Goal: Task Accomplishment & Management: Complete application form

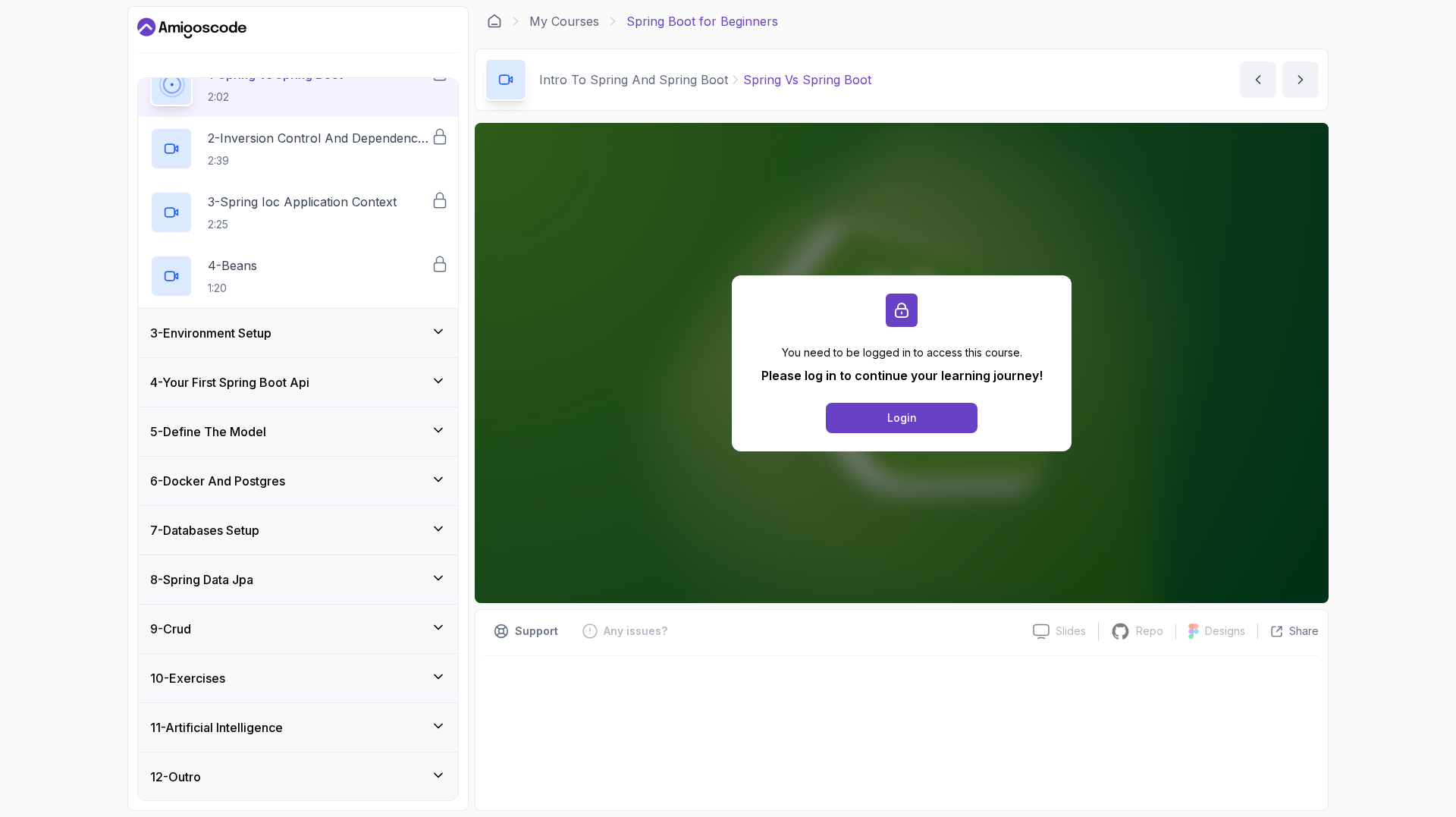
scroll to position [124, 0]
click at [259, 567] on div "8 - Spring Data Jpa" at bounding box center [298, 579] width 320 height 49
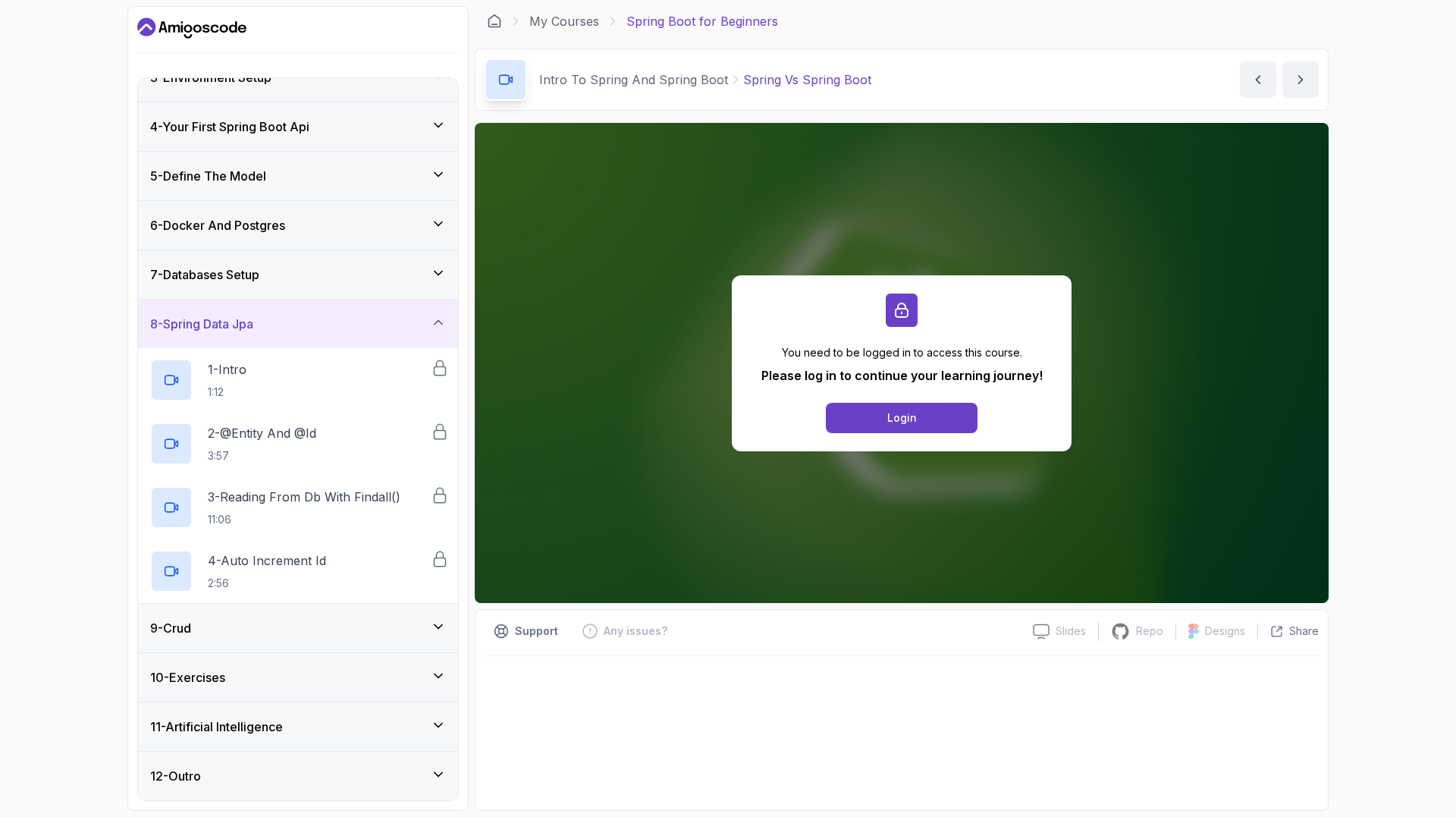
click at [246, 324] on h3 "8 - Spring Data Jpa" at bounding box center [202, 324] width 103 height 18
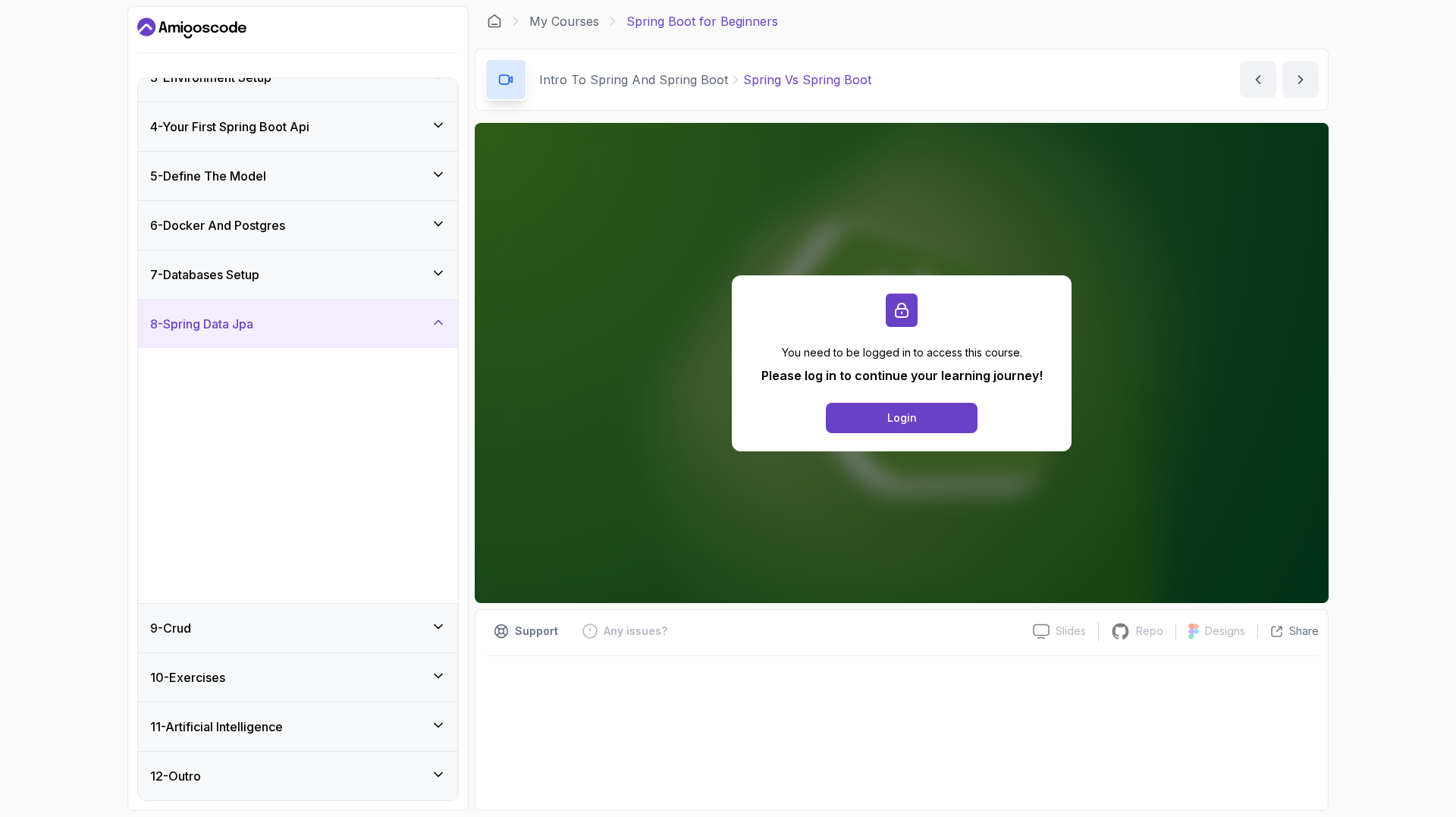
scroll to position [0, 0]
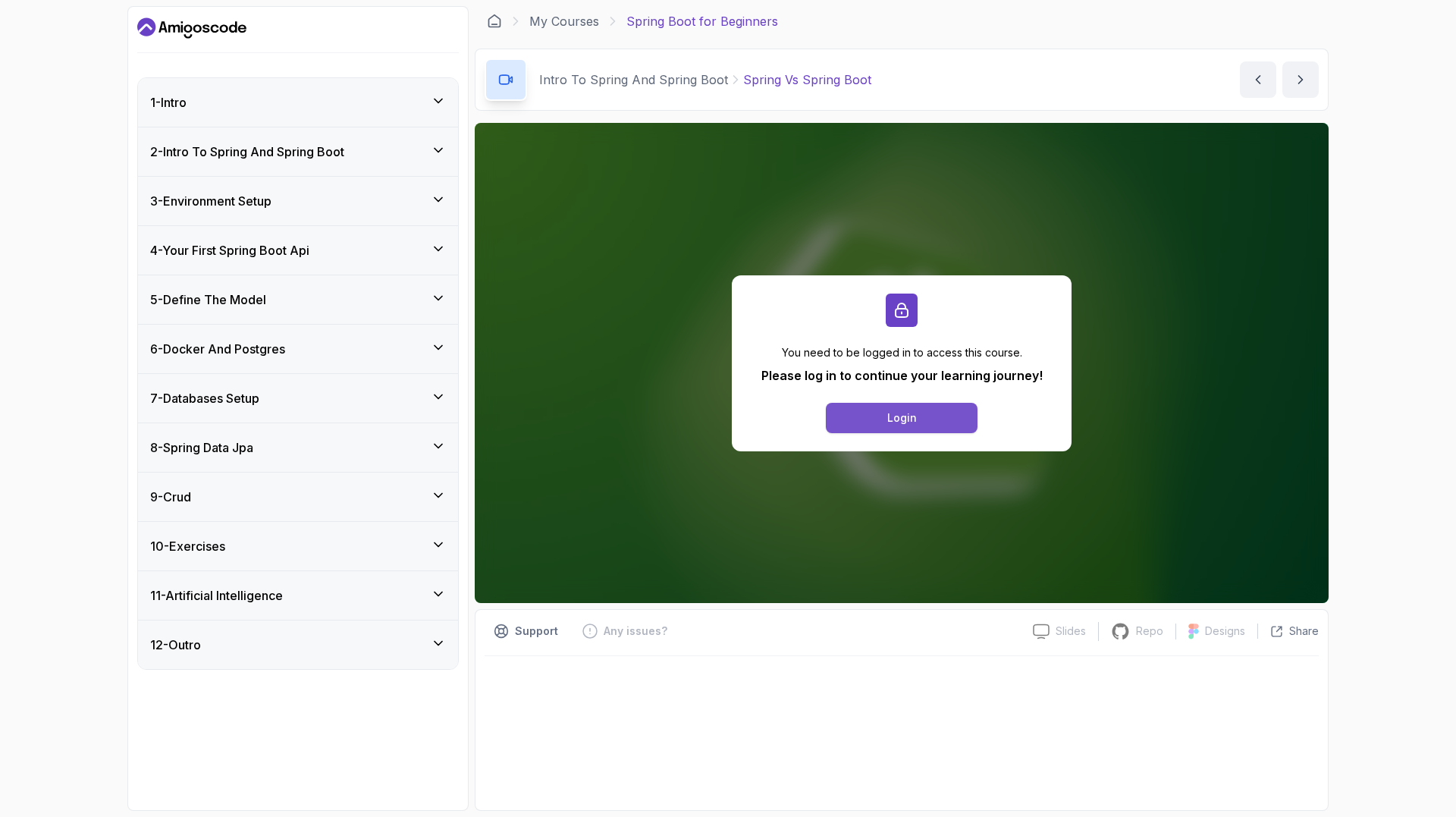
click at [886, 430] on button "Login" at bounding box center [901, 418] width 152 height 30
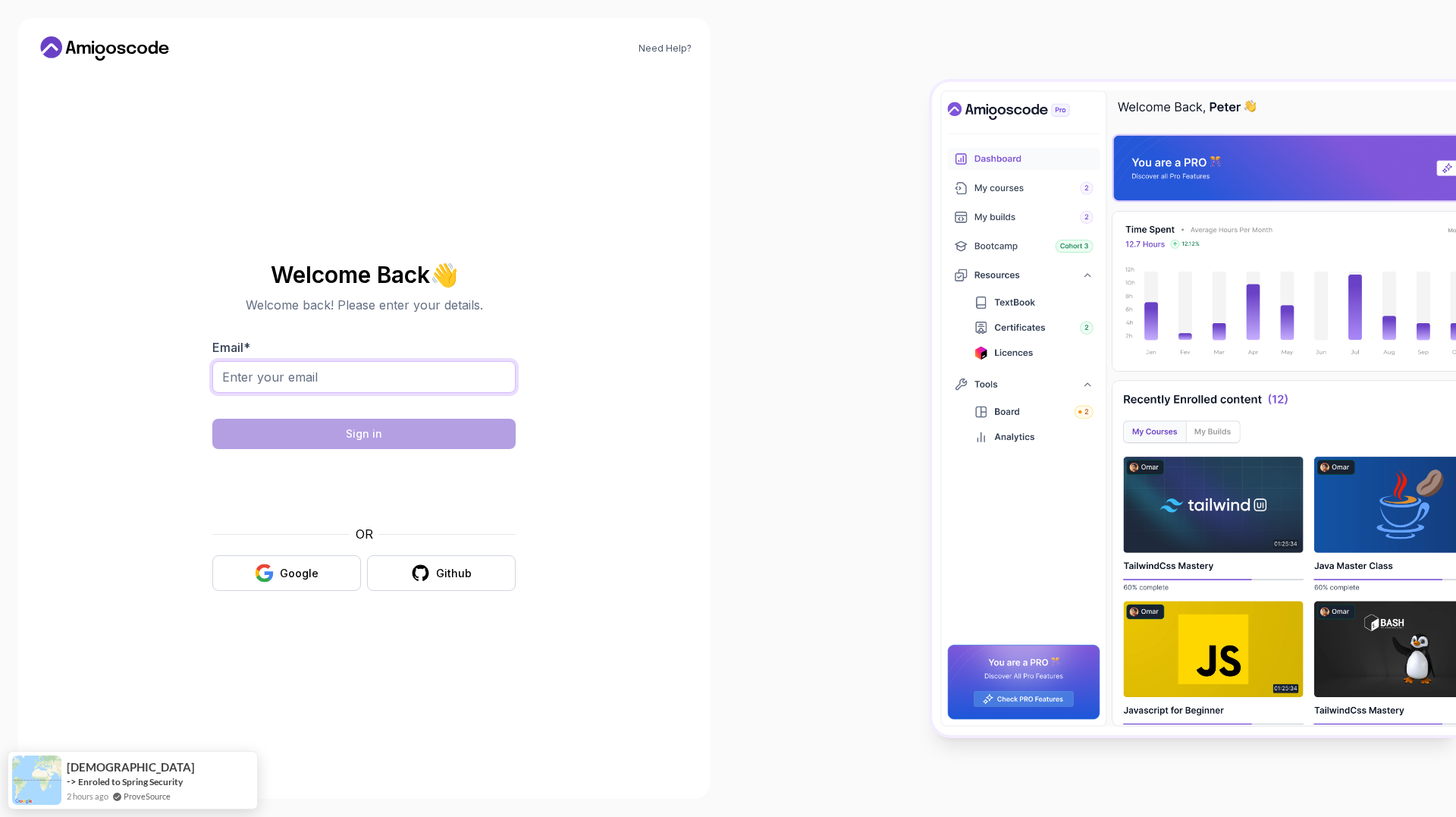
click at [342, 374] on input "Email *" at bounding box center [363, 376] width 303 height 32
type input "patrickvensilaus98@gmail.com"
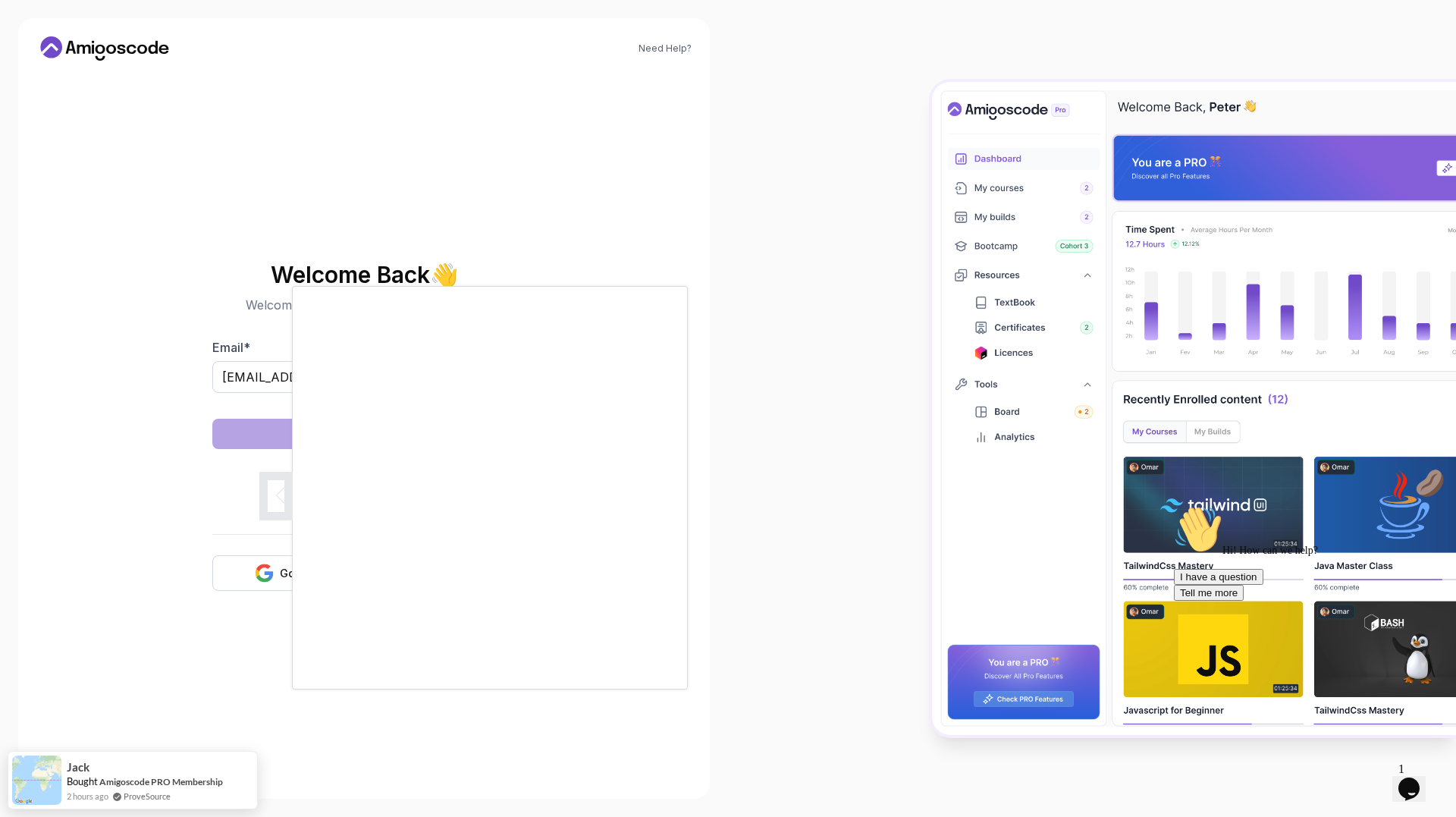
click at [941, 278] on body "Need Help? Welcome Back 👋 Welcome back! Please enter your details. Email * patr…" at bounding box center [728, 408] width 1456 height 817
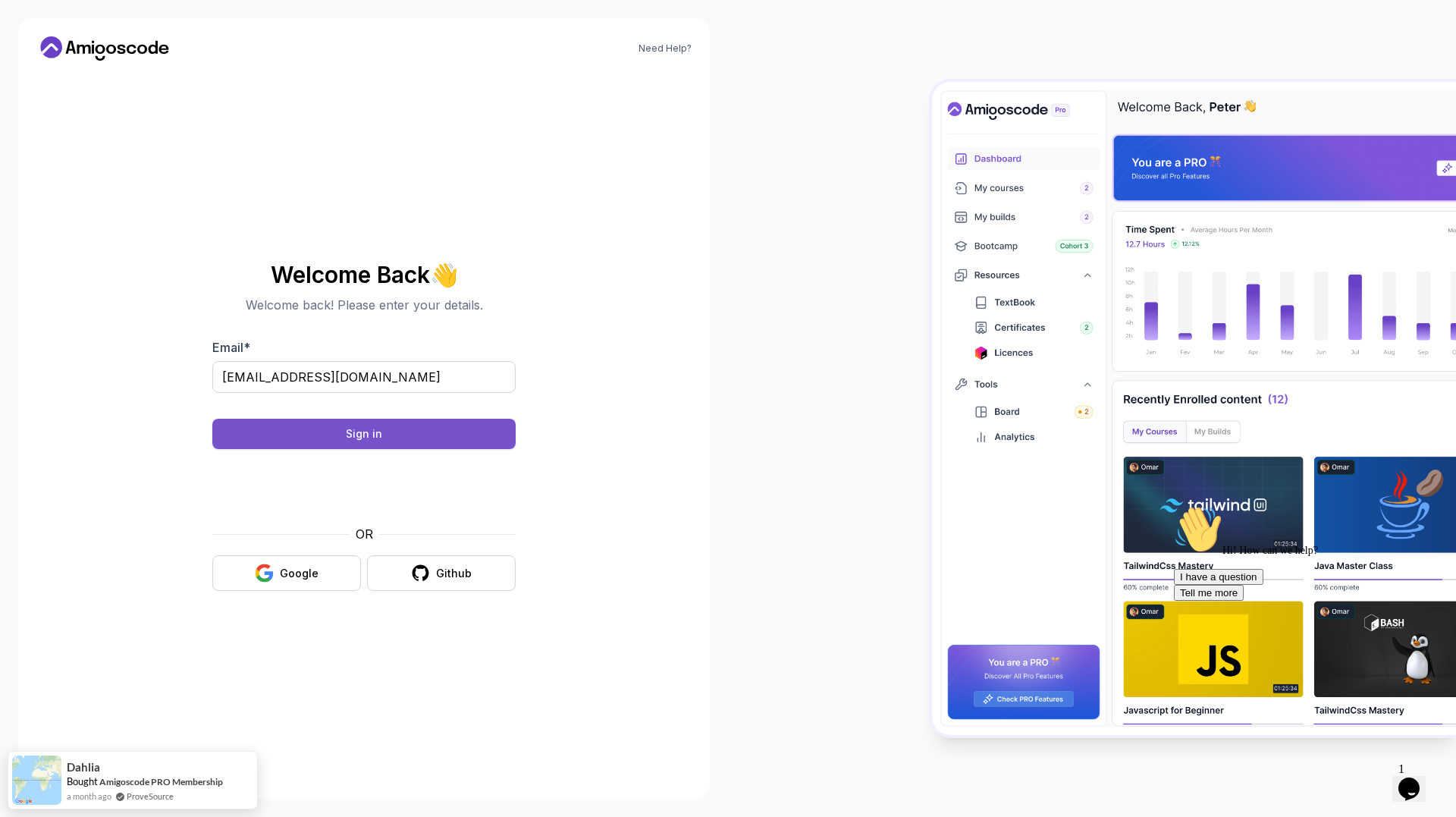
click at [384, 434] on button "Sign in" at bounding box center [363, 433] width 303 height 30
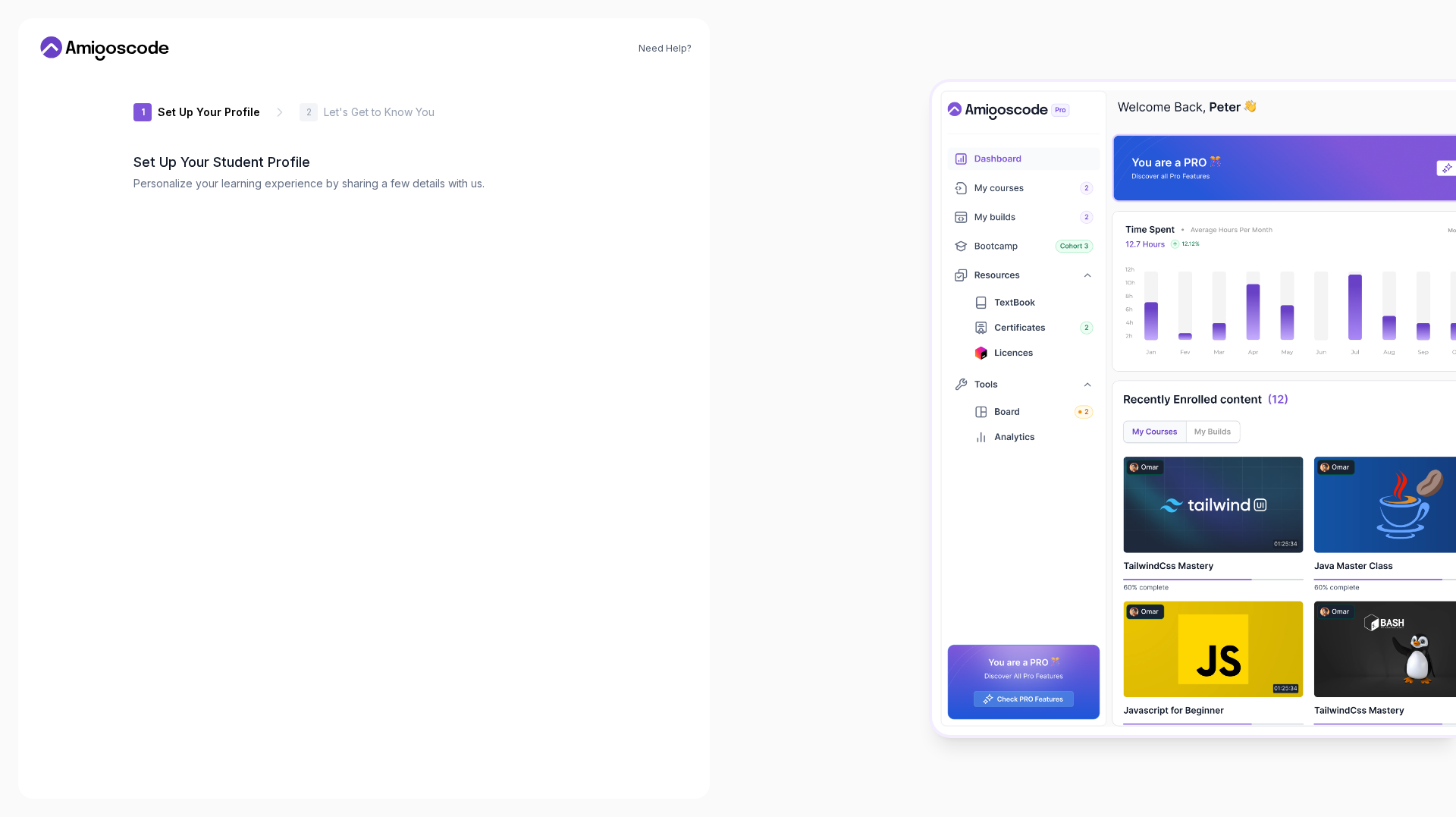
type input "vividrabbit074ff"
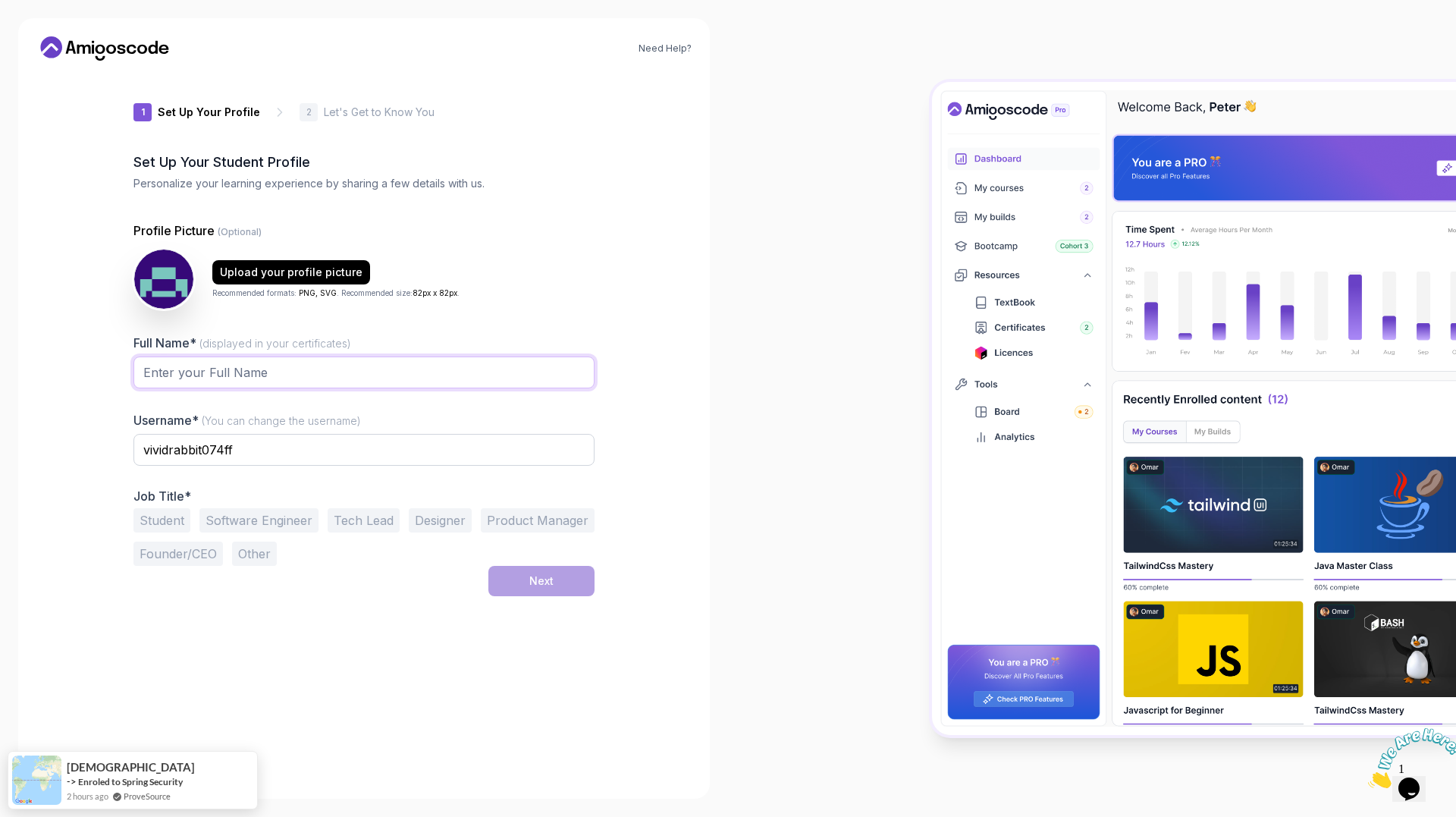
click at [219, 376] on input "Full Name* (displayed in your certificates)" at bounding box center [363, 372] width 461 height 32
type input "Patrick Kimario"
click at [280, 446] on input "vividrabbit074ff" at bounding box center [363, 450] width 461 height 32
drag, startPoint x: 280, startPoint y: 446, endPoint x: 136, endPoint y: 448, distance: 144.0
click at [136, 448] on input "vividrabbit074ff" at bounding box center [363, 450] width 461 height 32
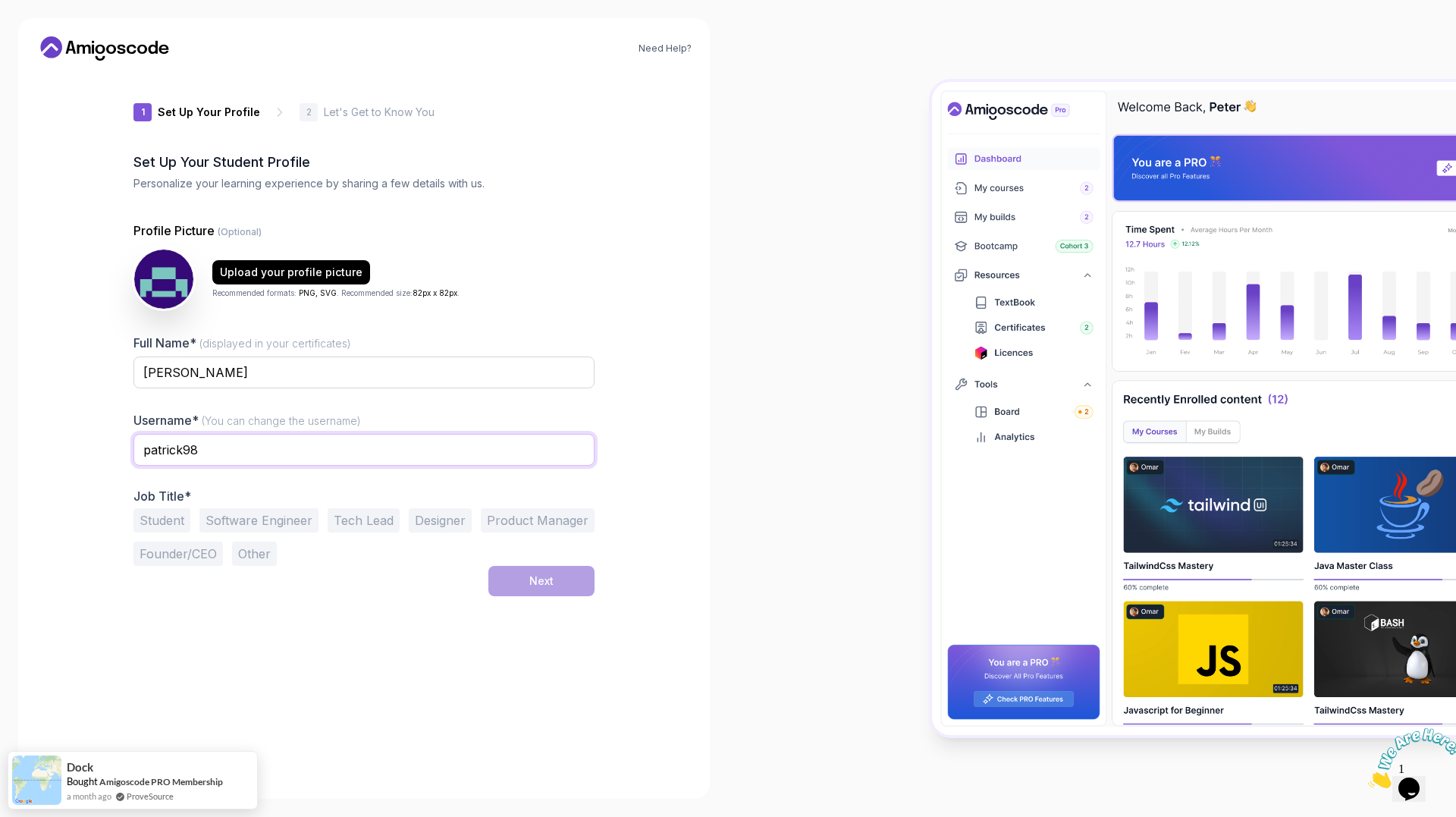
type input "patrick98"
click at [279, 524] on button "Software Engineer" at bounding box center [258, 520] width 119 height 24
click at [534, 593] on button "Next" at bounding box center [541, 580] width 106 height 30
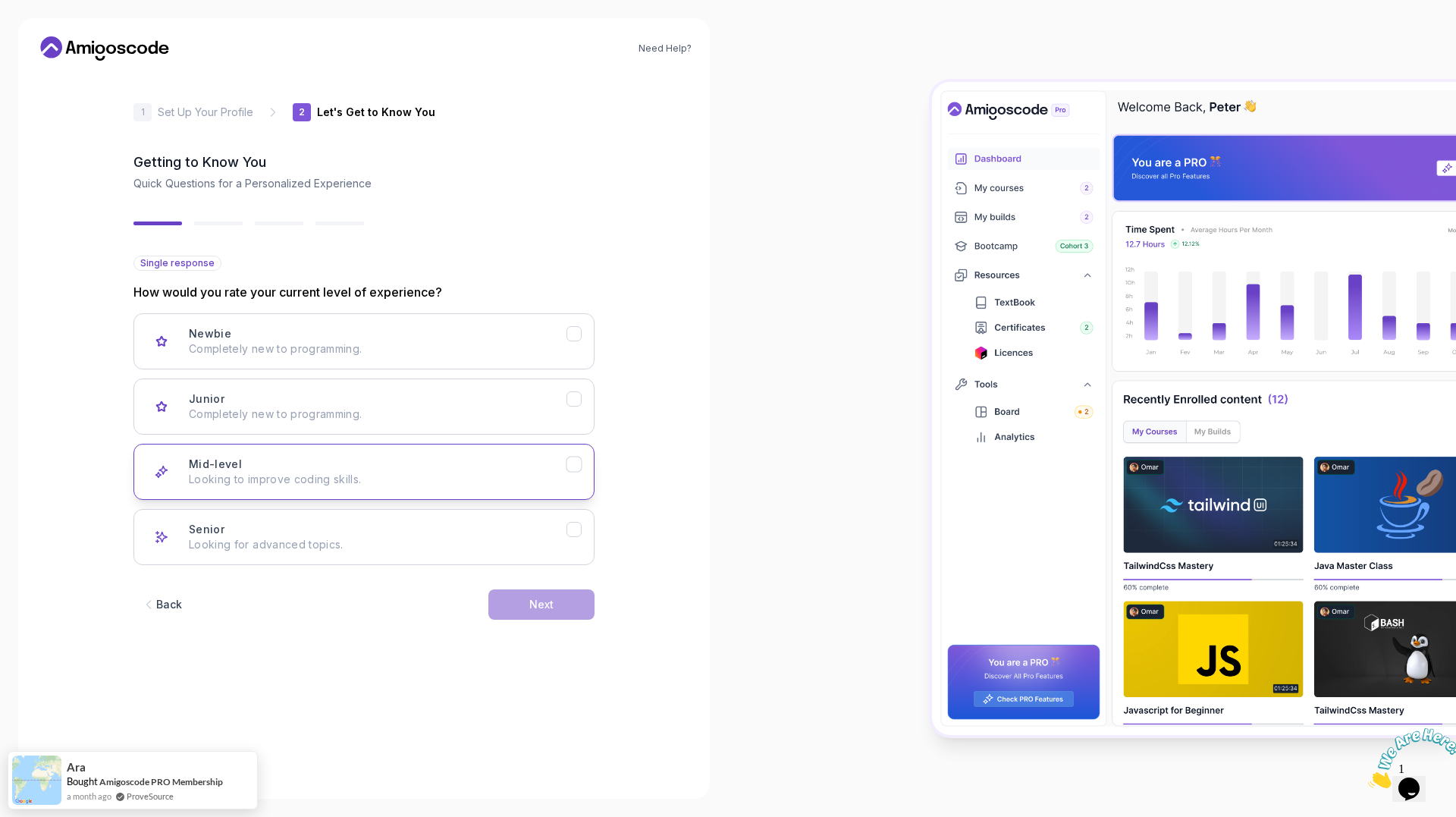
click at [577, 462] on icon "Mid-level" at bounding box center [574, 463] width 8 height 6
click at [574, 532] on icon "Senior" at bounding box center [574, 530] width 15 height 15
click at [574, 466] on icon "Mid-level" at bounding box center [574, 465] width 15 height 15
click at [536, 606] on div "Next" at bounding box center [541, 605] width 24 height 15
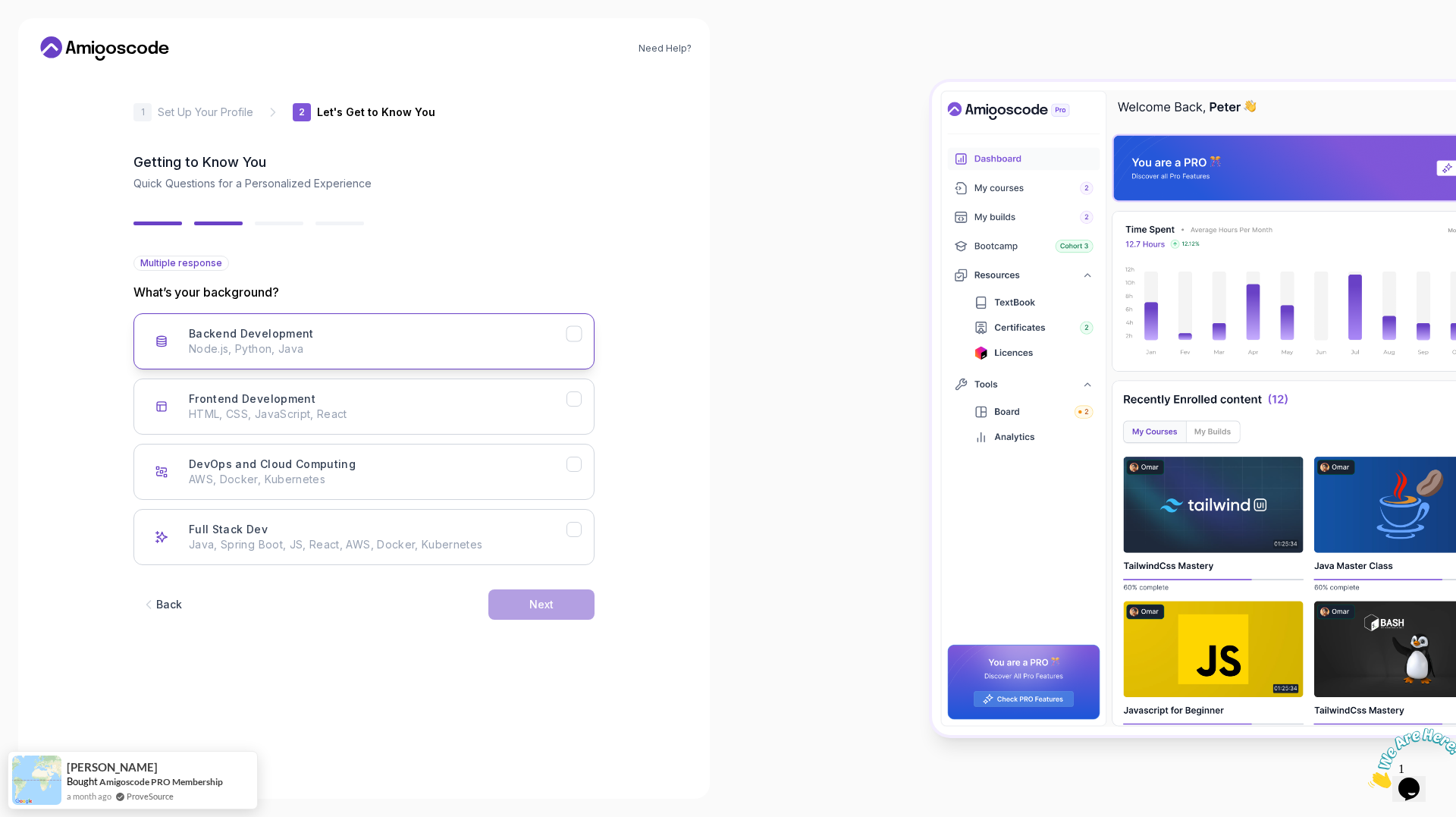
click at [574, 322] on button "Backend Development Node.js, Python, Java" at bounding box center [363, 341] width 461 height 56
click at [552, 607] on div "Next" at bounding box center [541, 605] width 24 height 15
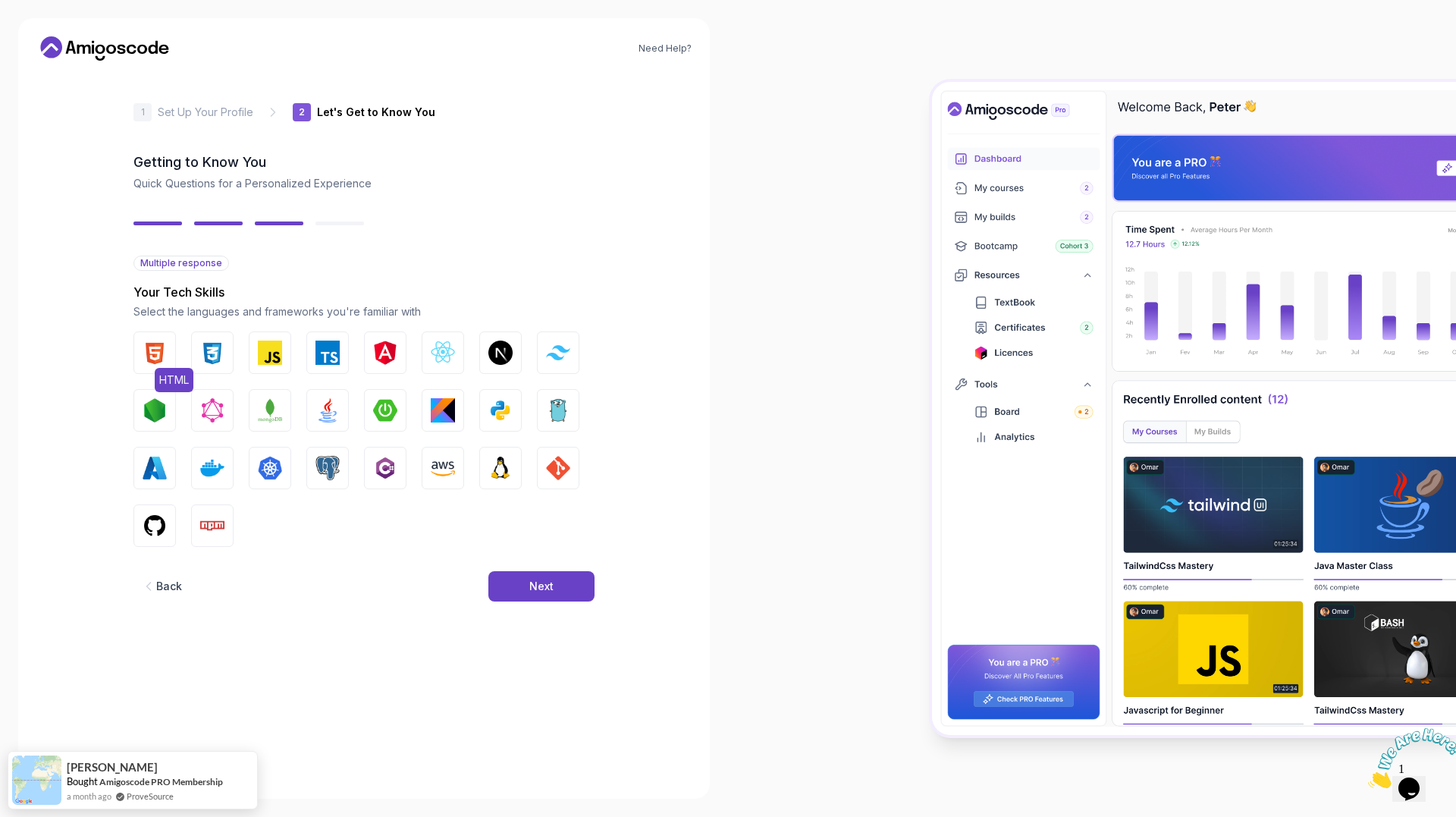
click at [158, 352] on img "button" at bounding box center [154, 353] width 24 height 24
click at [217, 353] on img "button" at bounding box center [212, 353] width 24 height 24
click at [266, 352] on img "button" at bounding box center [270, 353] width 24 height 24
click at [327, 413] on img "button" at bounding box center [327, 411] width 24 height 24
click at [381, 412] on img "button" at bounding box center [385, 411] width 24 height 24
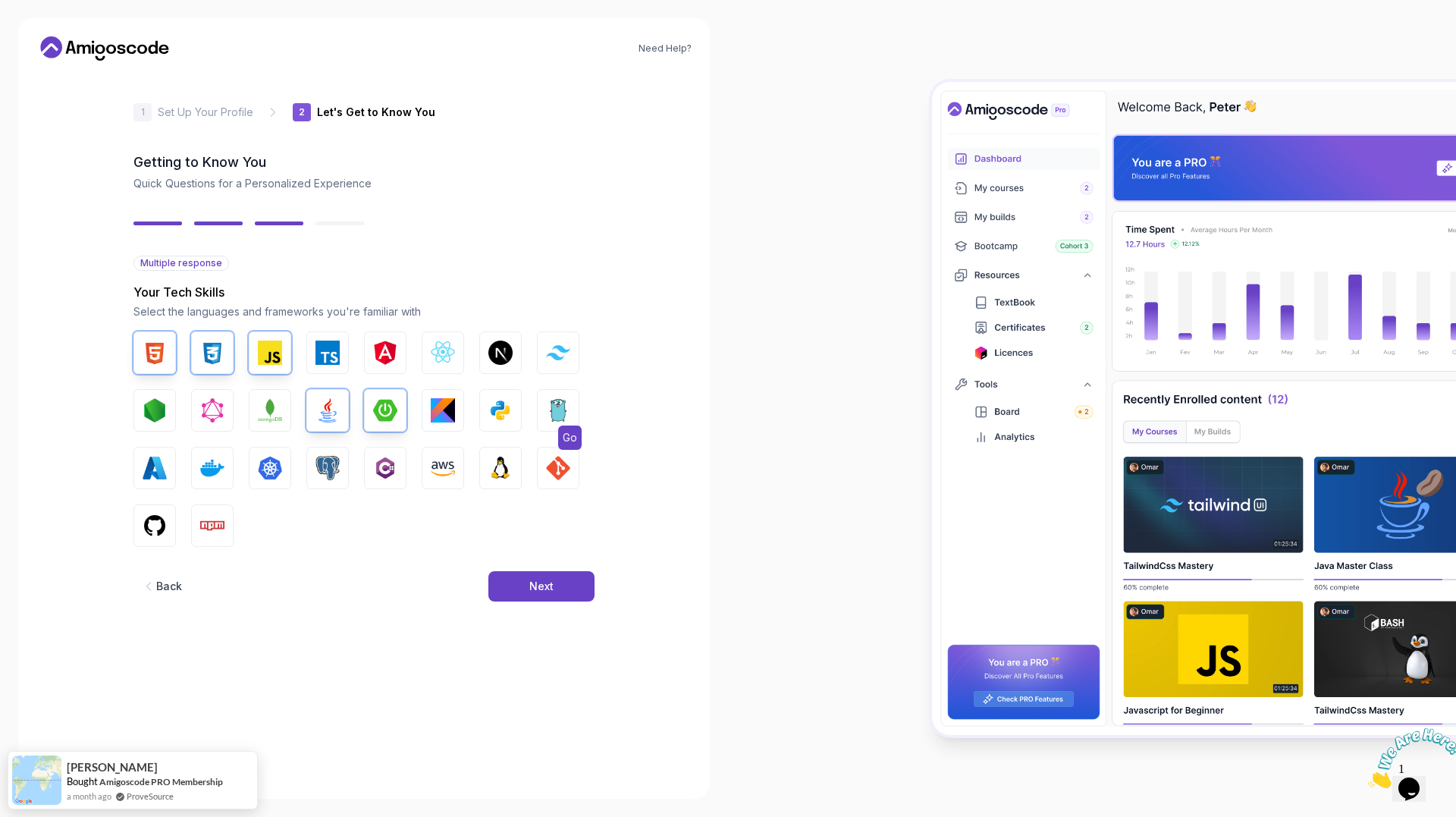
click at [552, 411] on img "button" at bounding box center [558, 411] width 24 height 24
click at [216, 471] on img "button" at bounding box center [212, 468] width 24 height 24
click at [327, 476] on img "button" at bounding box center [327, 468] width 24 height 24
click at [219, 522] on img "button" at bounding box center [212, 526] width 24 height 24
click at [161, 522] on img "button" at bounding box center [154, 526] width 24 height 24
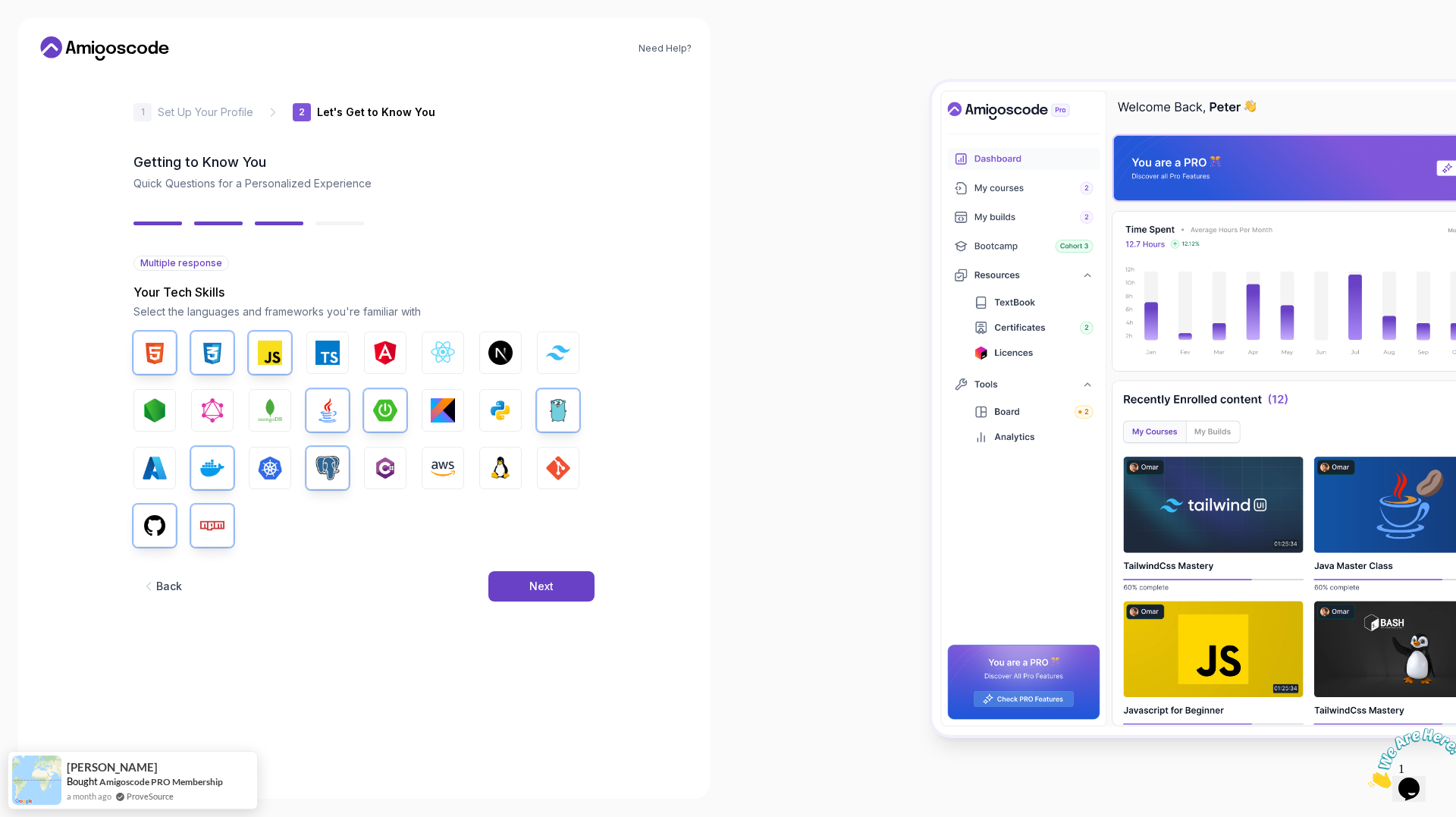
click at [280, 654] on form "Multiple response Your Tech Skills Select the languages and frameworks you're f…" at bounding box center [363, 519] width 461 height 525
click at [544, 580] on div "Next" at bounding box center [541, 586] width 24 height 15
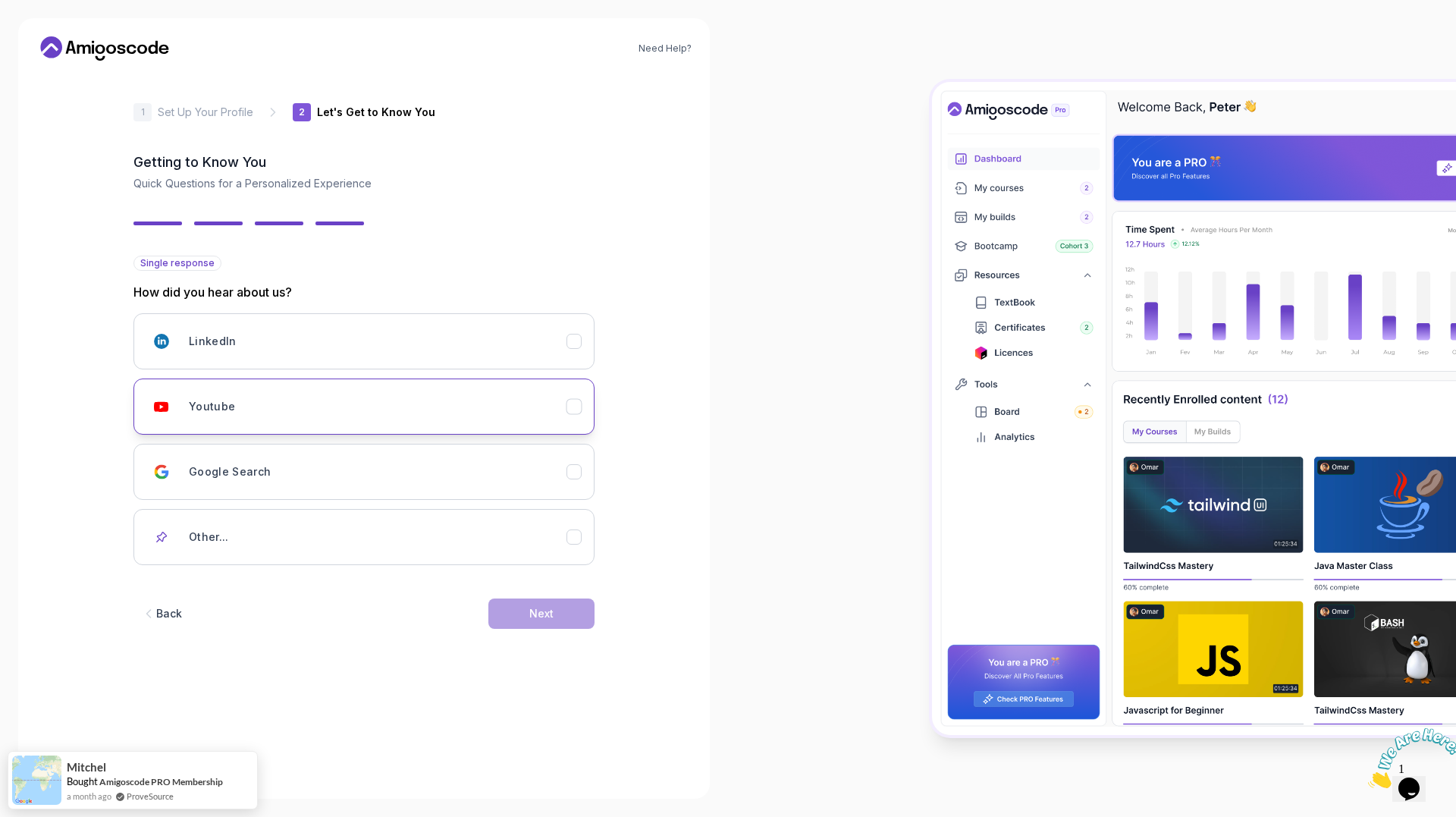
click at [569, 412] on icon "Youtube" at bounding box center [574, 407] width 15 height 15
click at [574, 341] on icon "LinkedIn" at bounding box center [574, 342] width 15 height 15
click at [574, 415] on button "Youtube" at bounding box center [363, 406] width 461 height 56
click at [535, 618] on div "Next" at bounding box center [541, 614] width 24 height 15
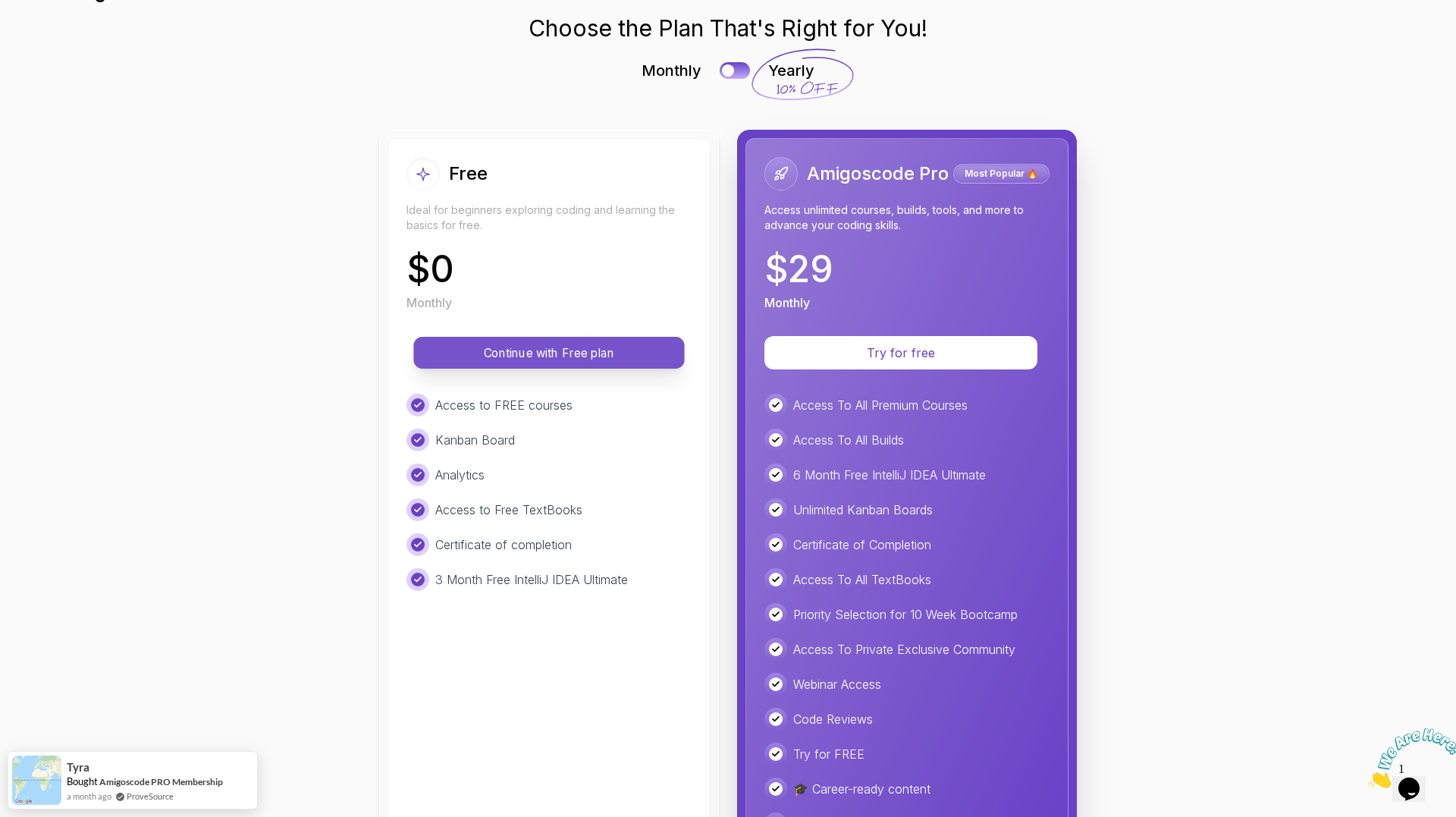
scroll to position [128, 0]
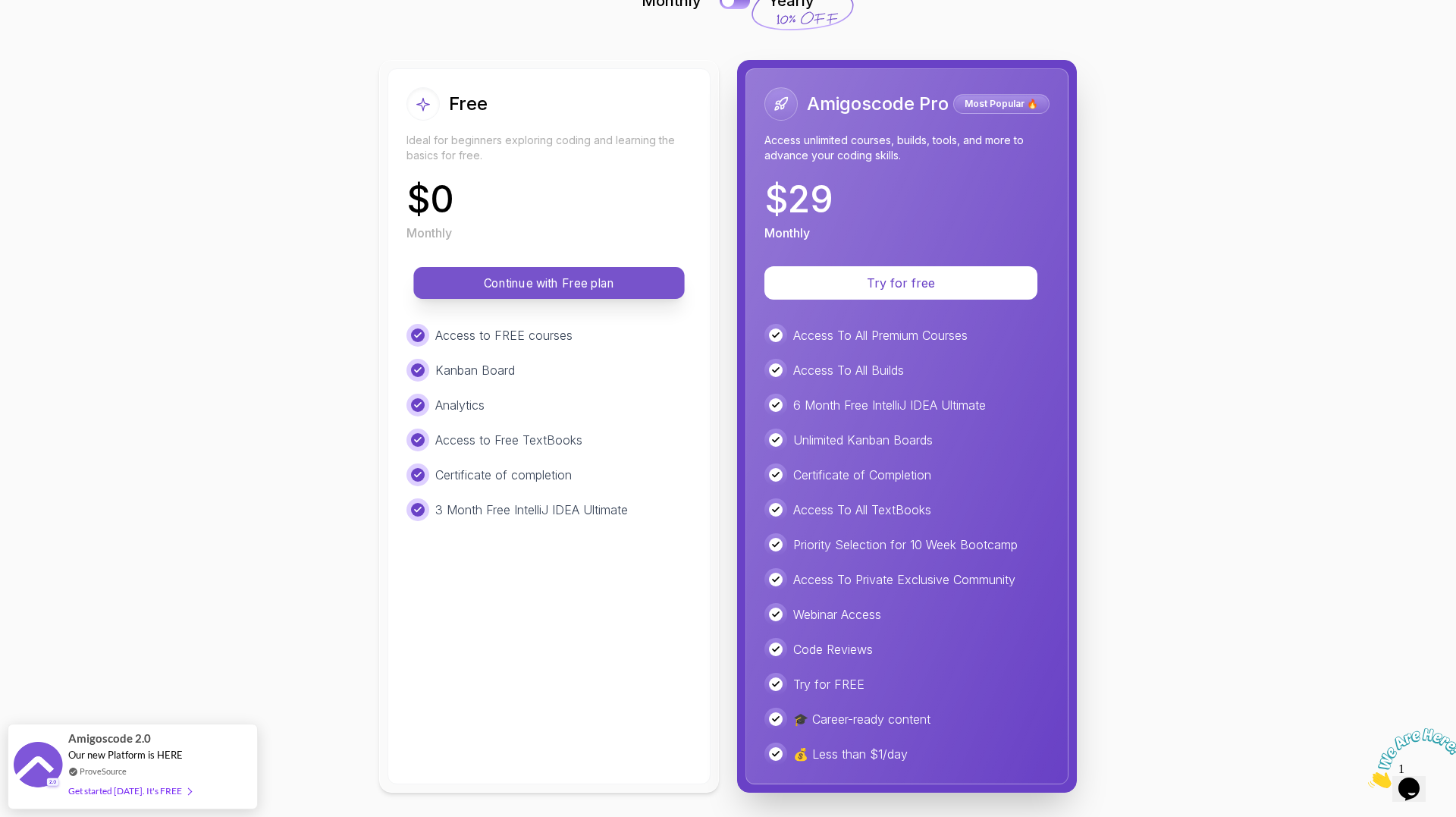
click at [543, 287] on p "Continue with Free plan" at bounding box center [548, 283] width 236 height 17
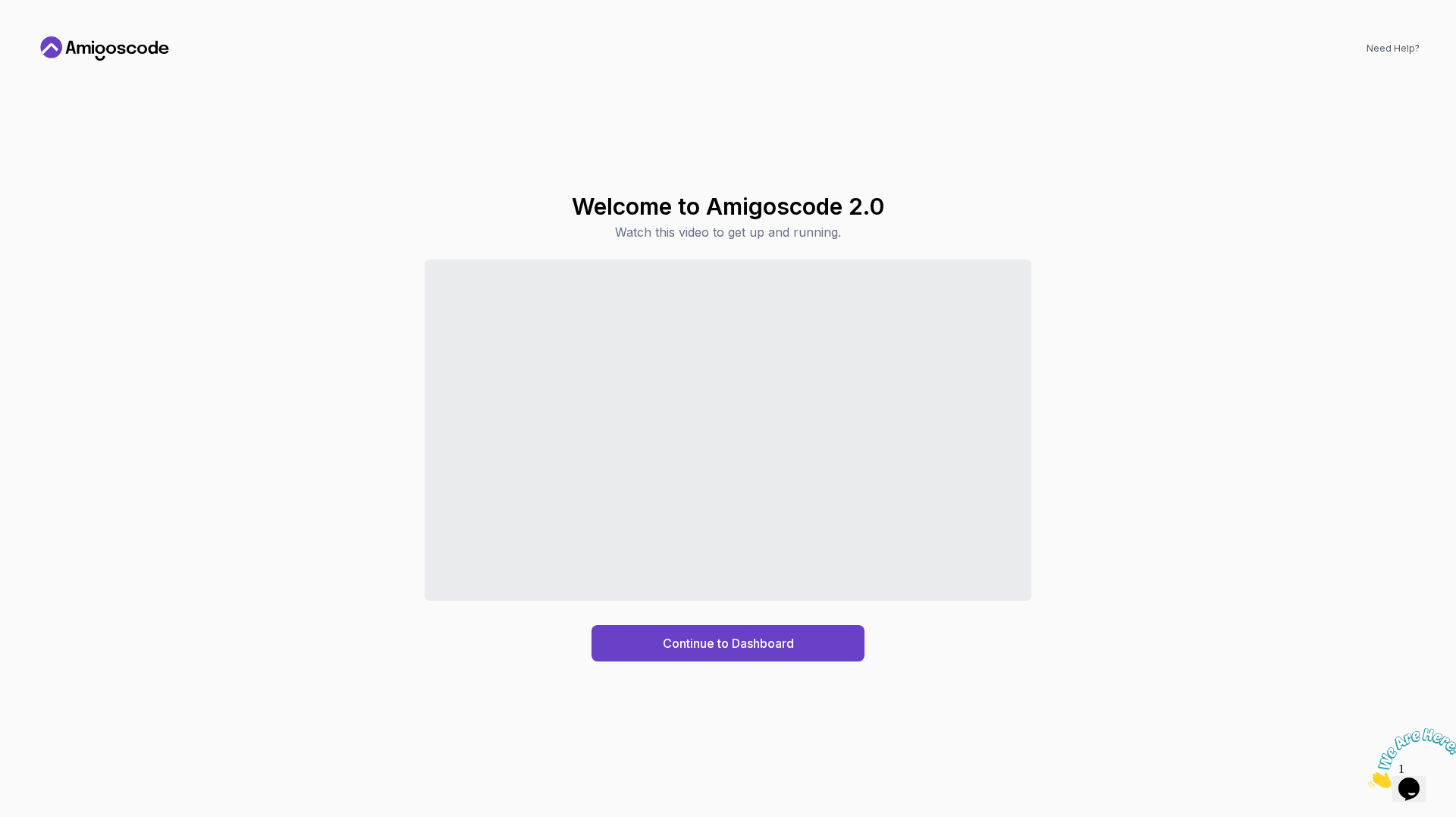
click at [563, 616] on div "Continue to Dashboard" at bounding box center [728, 460] width 1383 height 402
click at [711, 650] on div "Continue to Dashboard" at bounding box center [728, 643] width 131 height 18
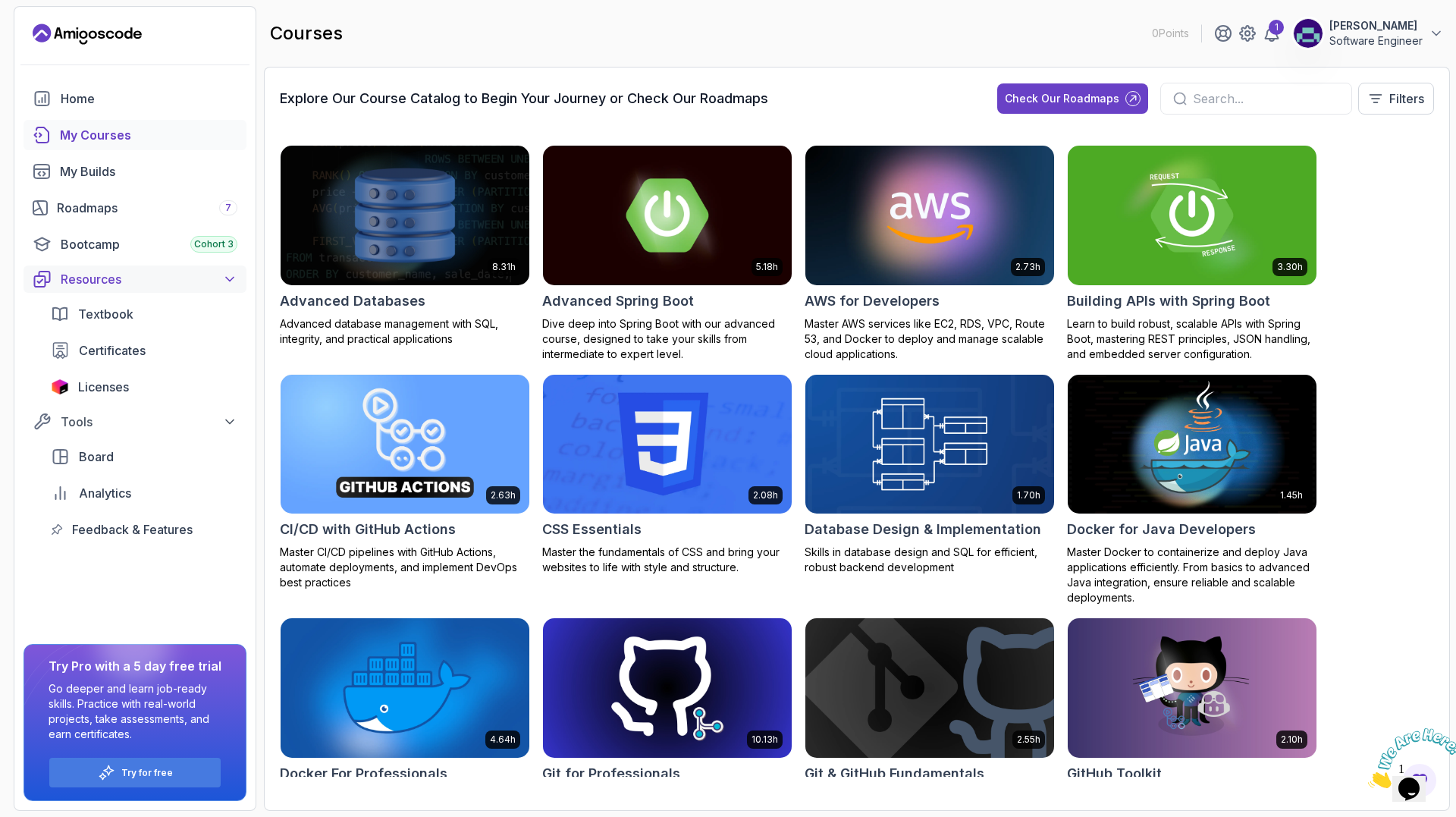
click at [200, 277] on div "Resources" at bounding box center [149, 279] width 176 height 18
click at [214, 313] on div "Tools" at bounding box center [149, 312] width 176 height 18
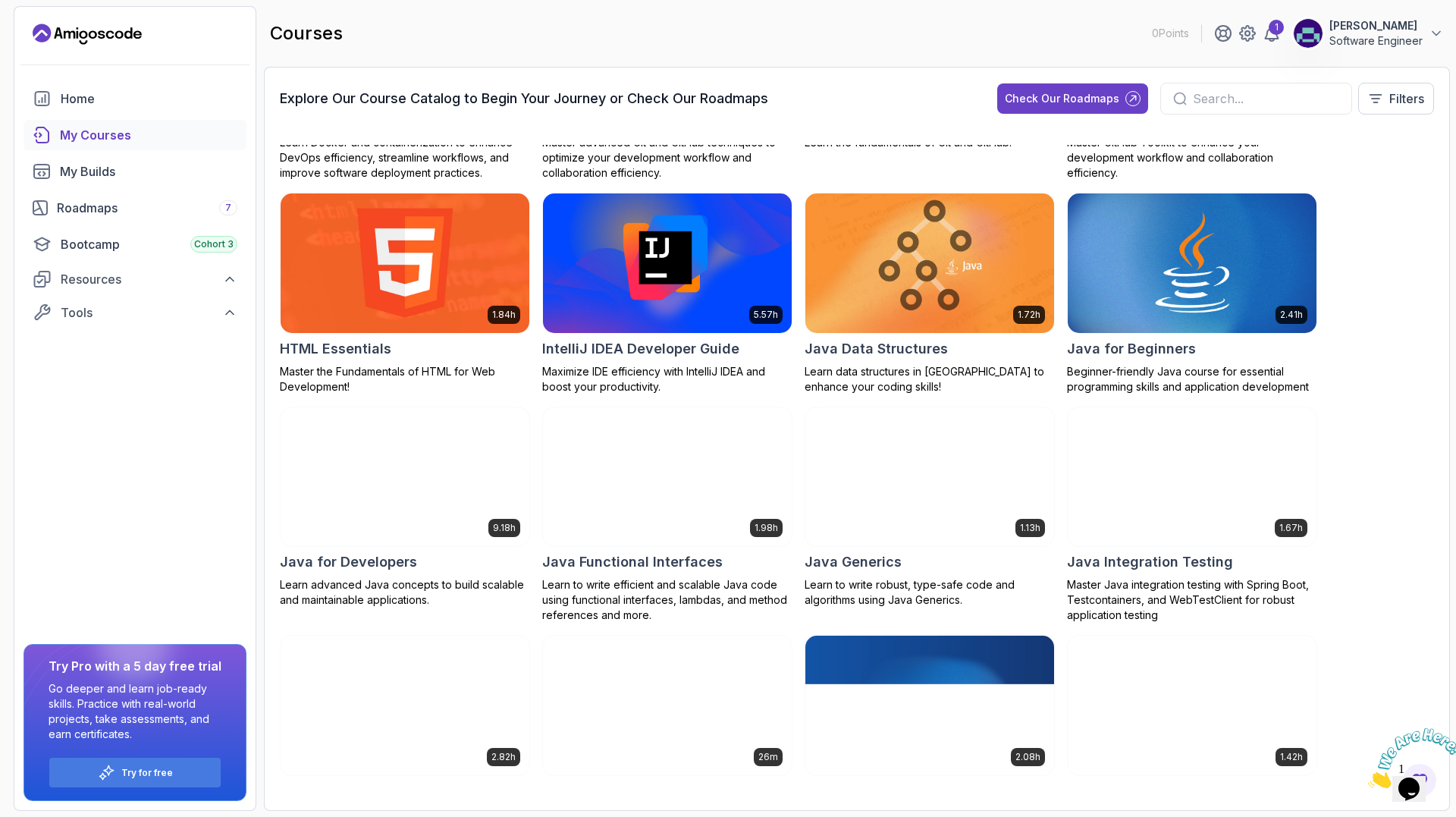
scroll to position [683, 0]
